Goal: Transaction & Acquisition: Purchase product/service

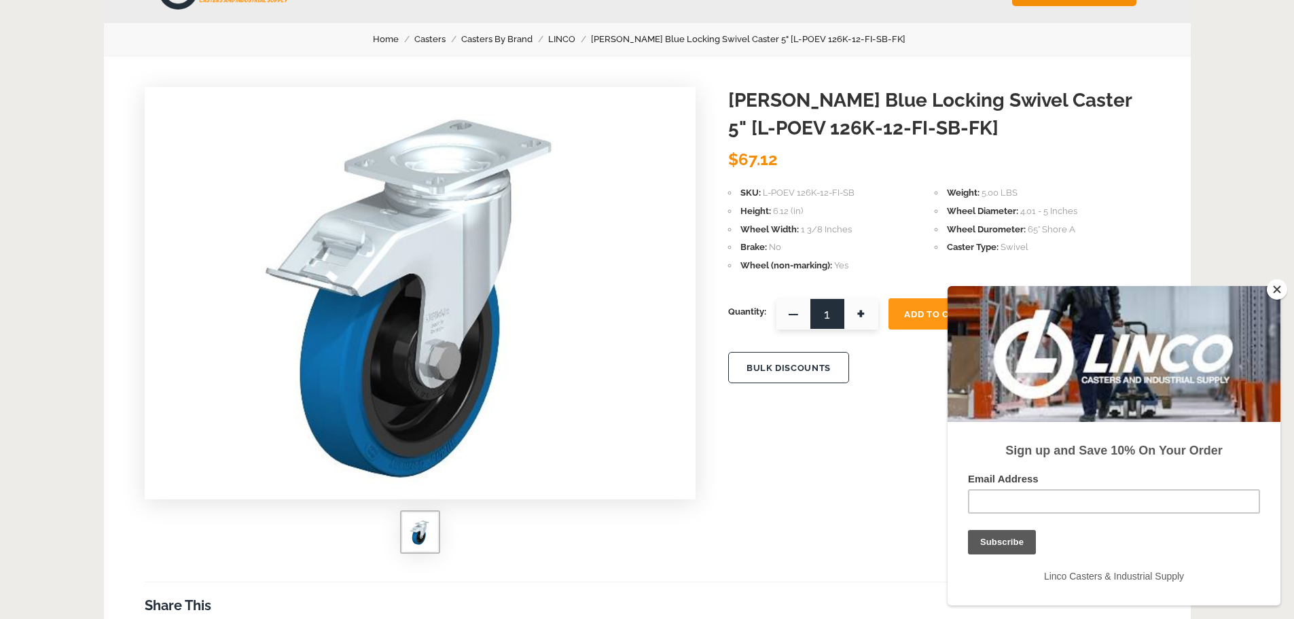
scroll to position [68, 0]
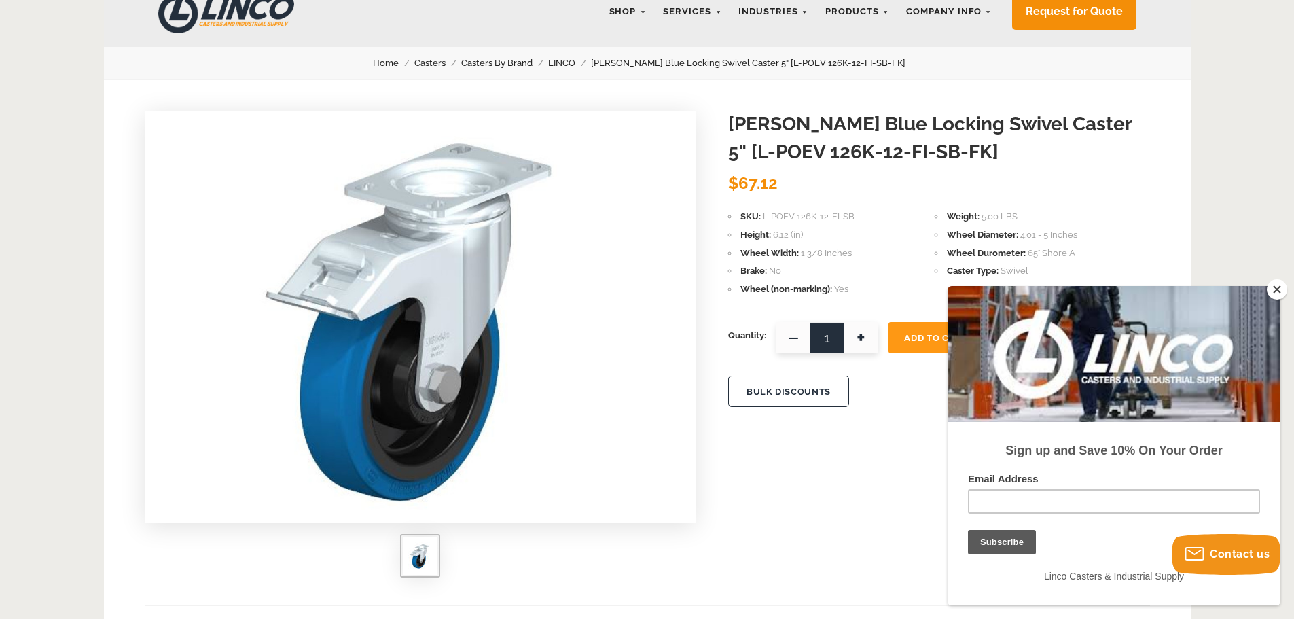
click at [1278, 285] on button "Close" at bounding box center [1277, 289] width 20 height 20
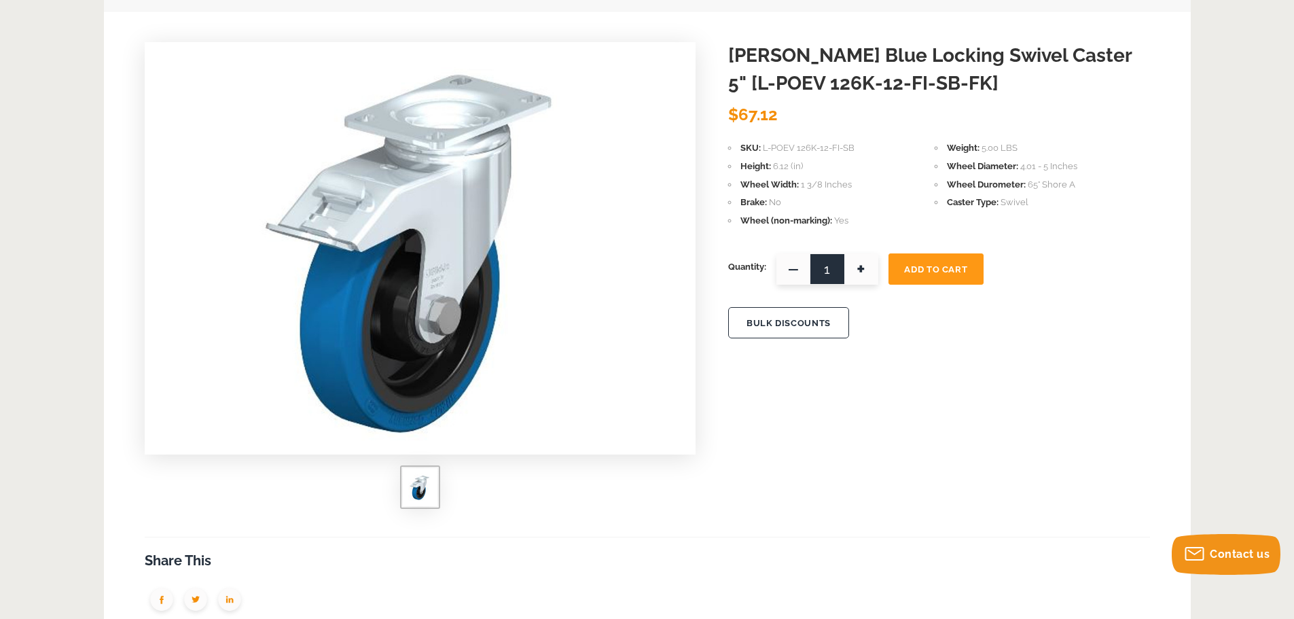
scroll to position [136, 0]
drag, startPoint x: 871, startPoint y: 270, endPoint x: 909, endPoint y: 319, distance: 62.9
click at [871, 270] on span "+" at bounding box center [861, 269] width 34 height 31
type input "2"
click at [932, 261] on button "Add To Cart" at bounding box center [935, 269] width 95 height 31
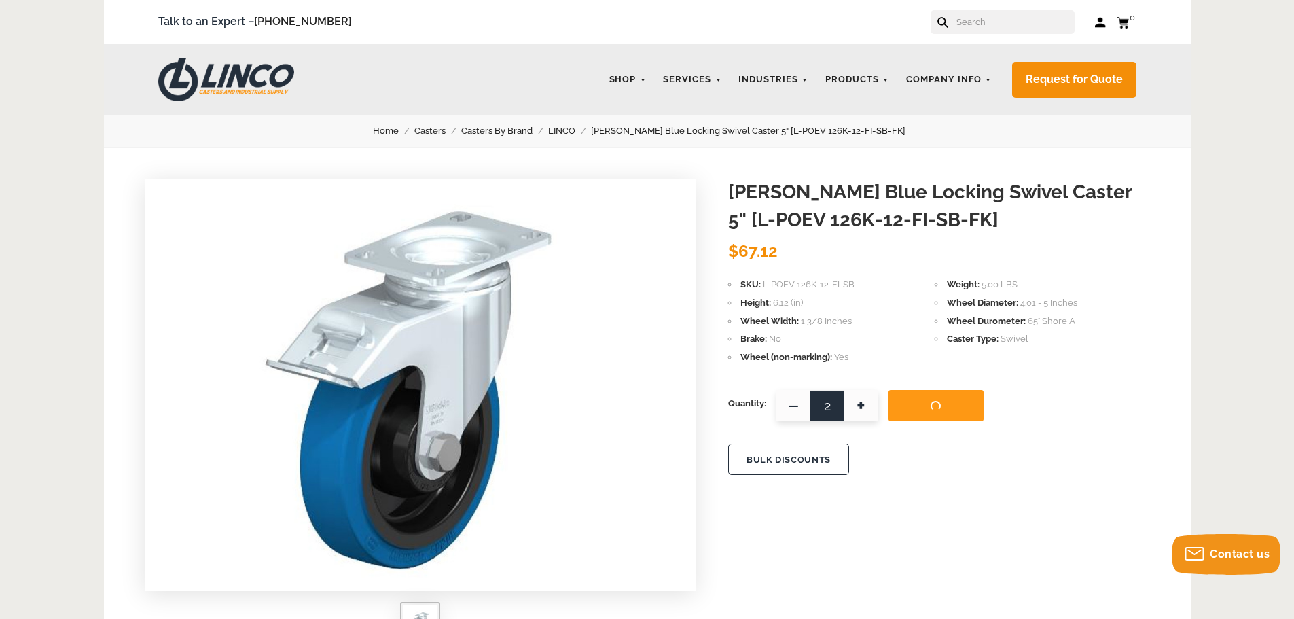
scroll to position [0, 0]
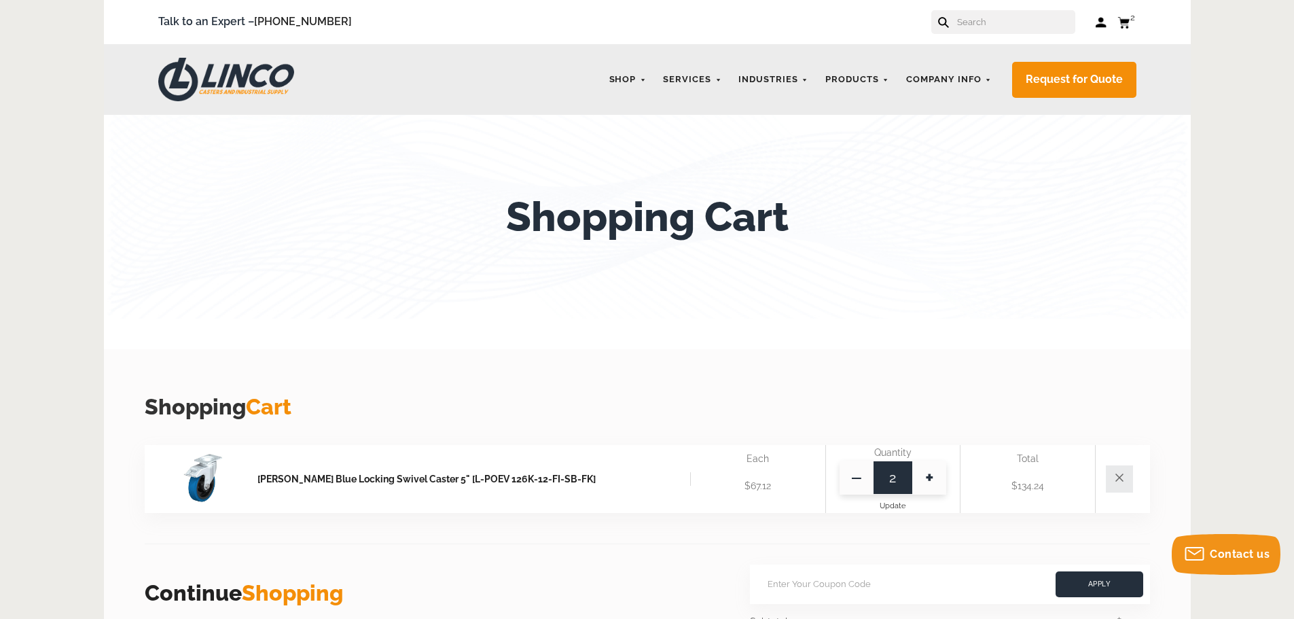
click at [536, 467] on article "Blickle Blue Locking Swivel Caster 5" [L-POEV 126K-12-FI-SB-FK] Each Each: $67.…" at bounding box center [647, 479] width 1005 height 69
click at [534, 479] on link "[PERSON_NAME] Blue Locking Swivel Caster 5" [L-POEV 126K-12-FI-SB-FK]" at bounding box center [473, 479] width 433 height 14
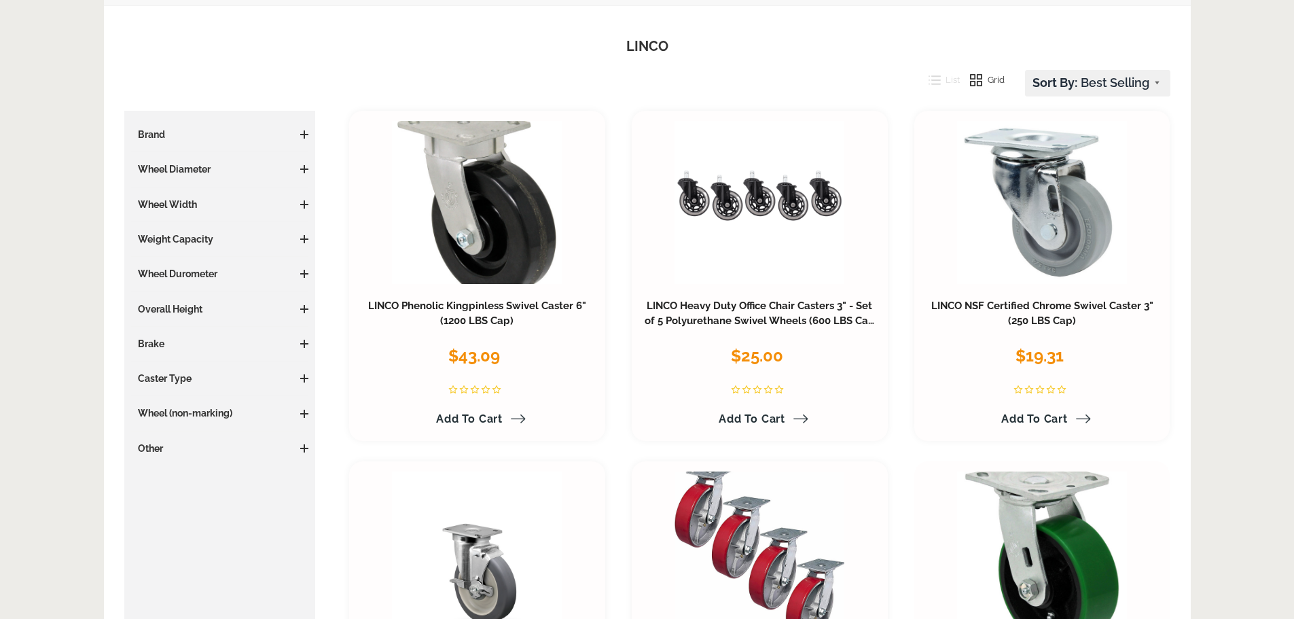
scroll to position [136, 0]
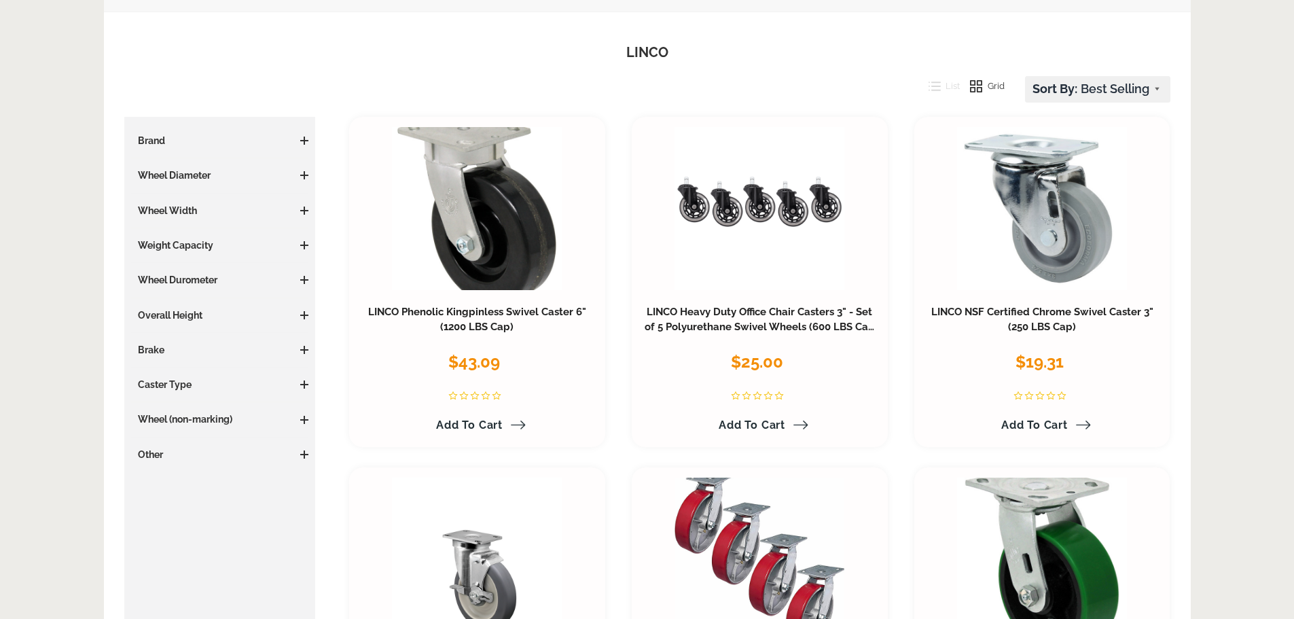
click at [306, 177] on span at bounding box center [304, 175] width 8 height 8
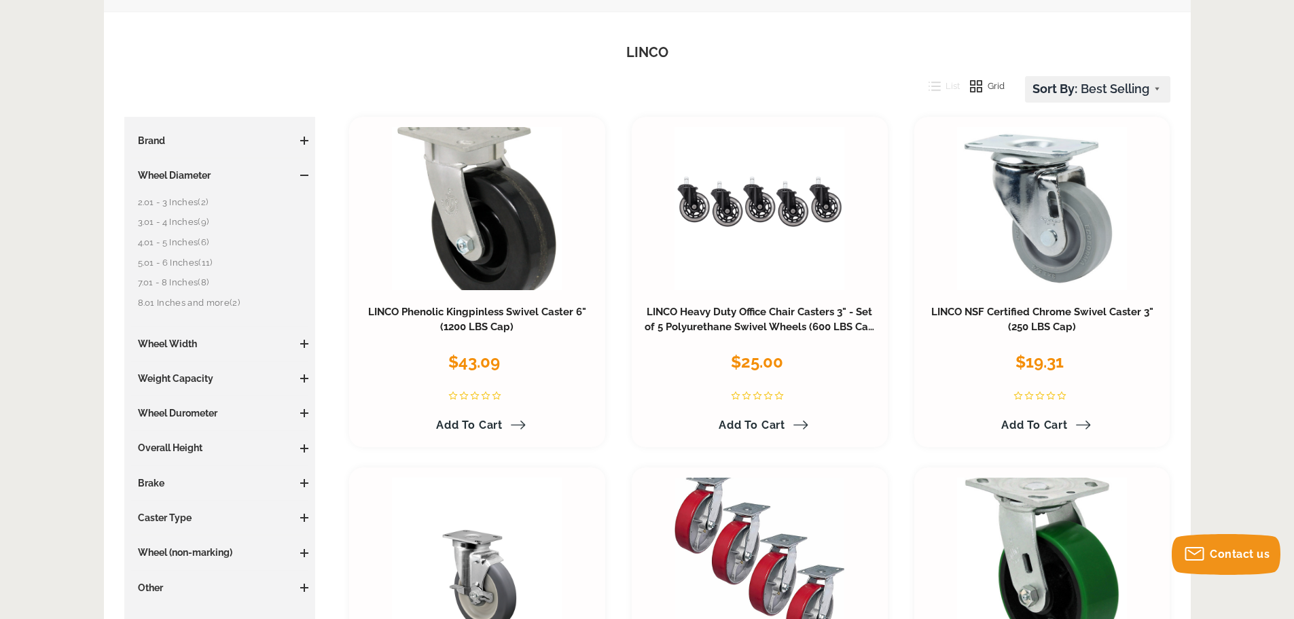
click at [200, 243] on link "4.01 - 5 Inches (6)" at bounding box center [223, 242] width 171 height 15
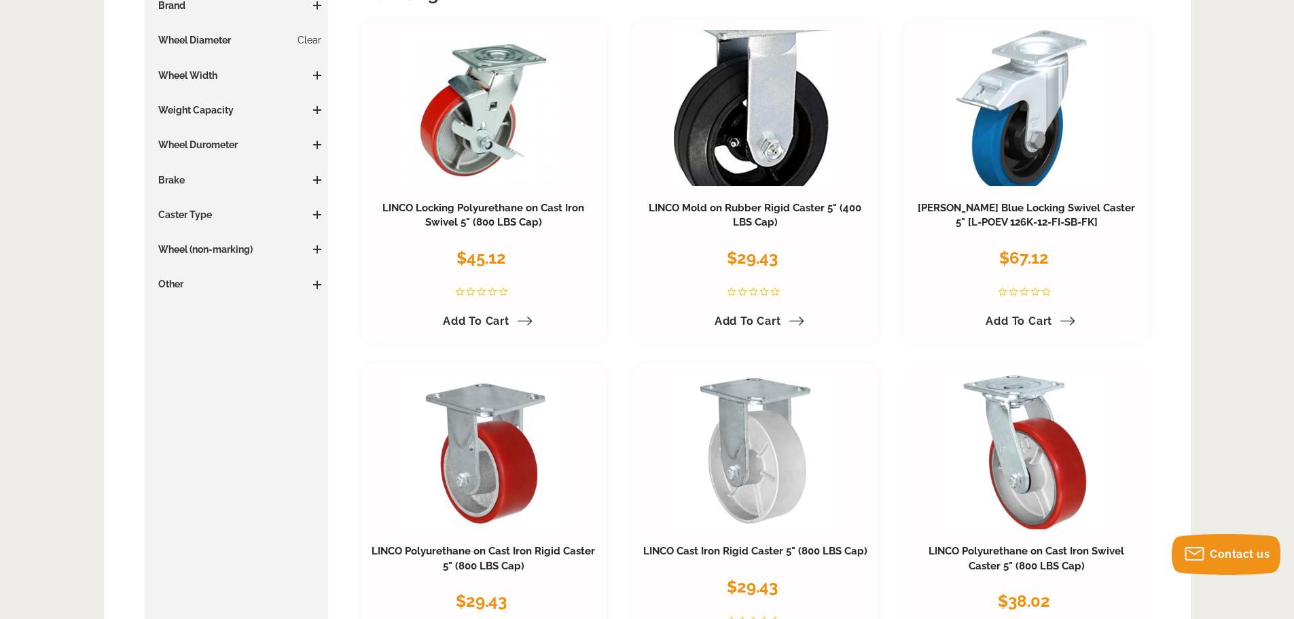
scroll to position [272, 0]
